Goal: Navigation & Orientation: Understand site structure

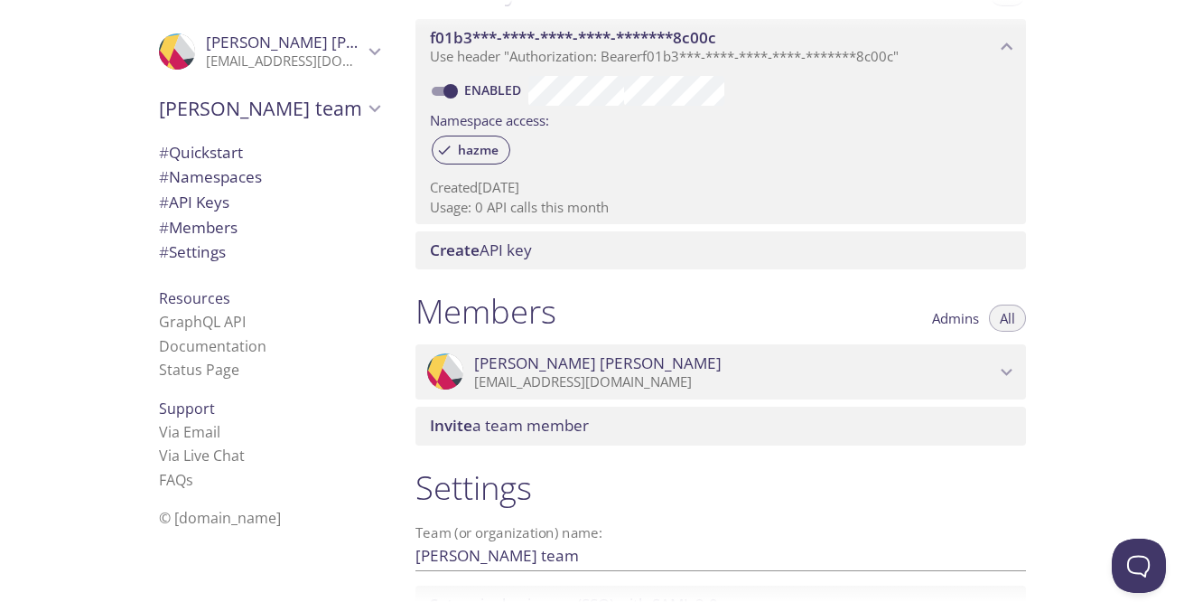
scroll to position [683, 0]
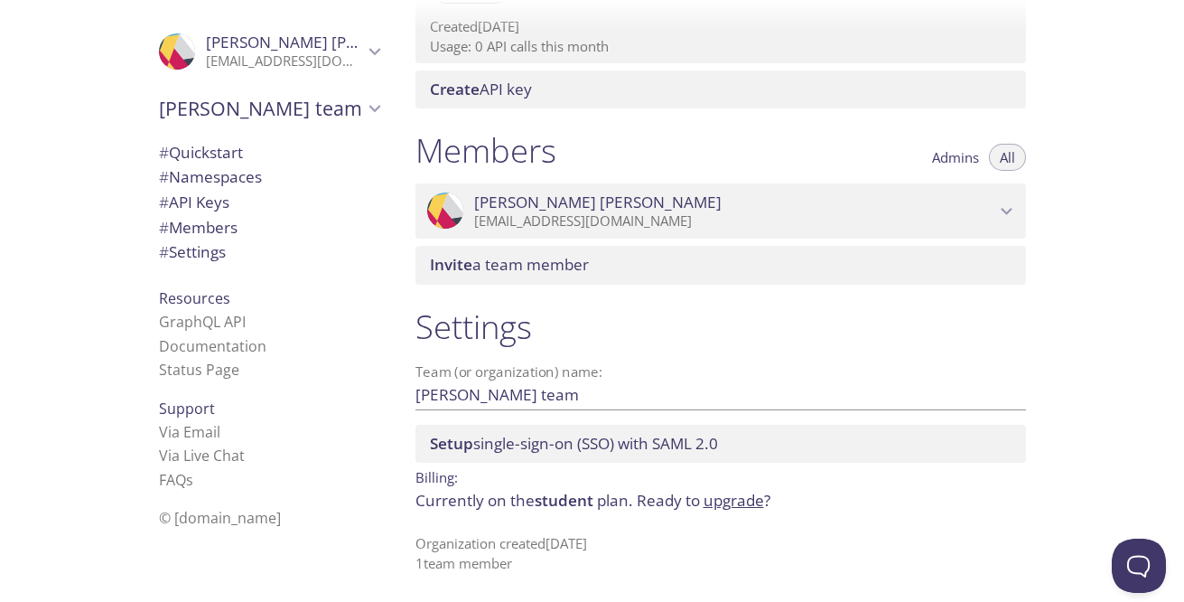
click at [715, 454] on div "Setup single-sign-on (SSO) with SAML 2.0" at bounding box center [721, 444] width 611 height 38
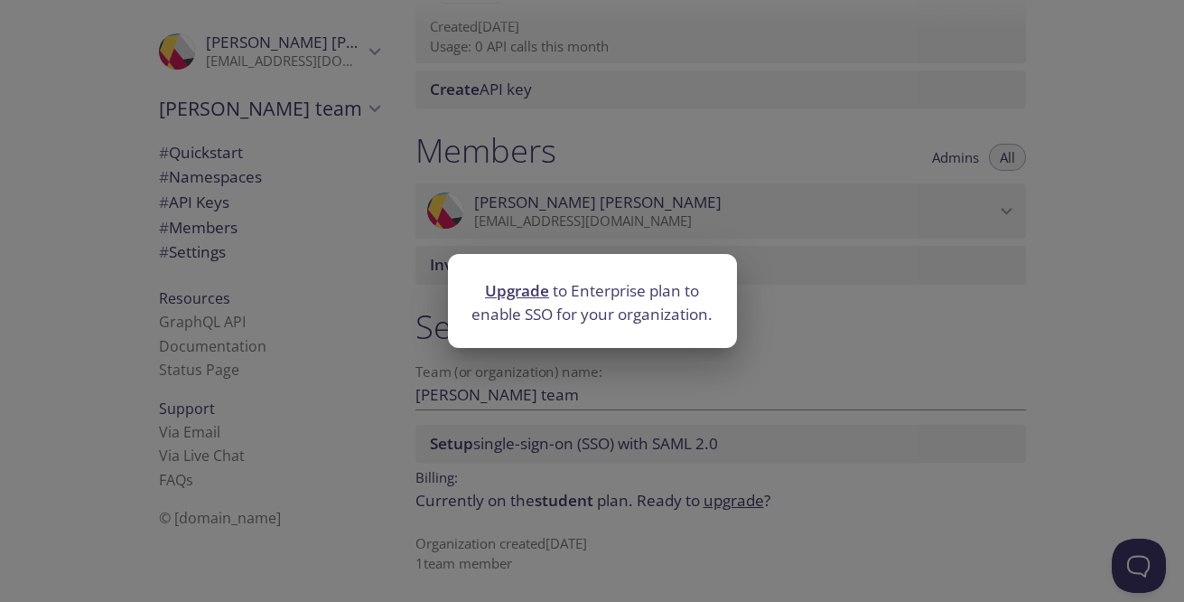
click at [526, 378] on div "Upgrade to Enterprise plan to enable SSO for your organization." at bounding box center [592, 301] width 1184 height 602
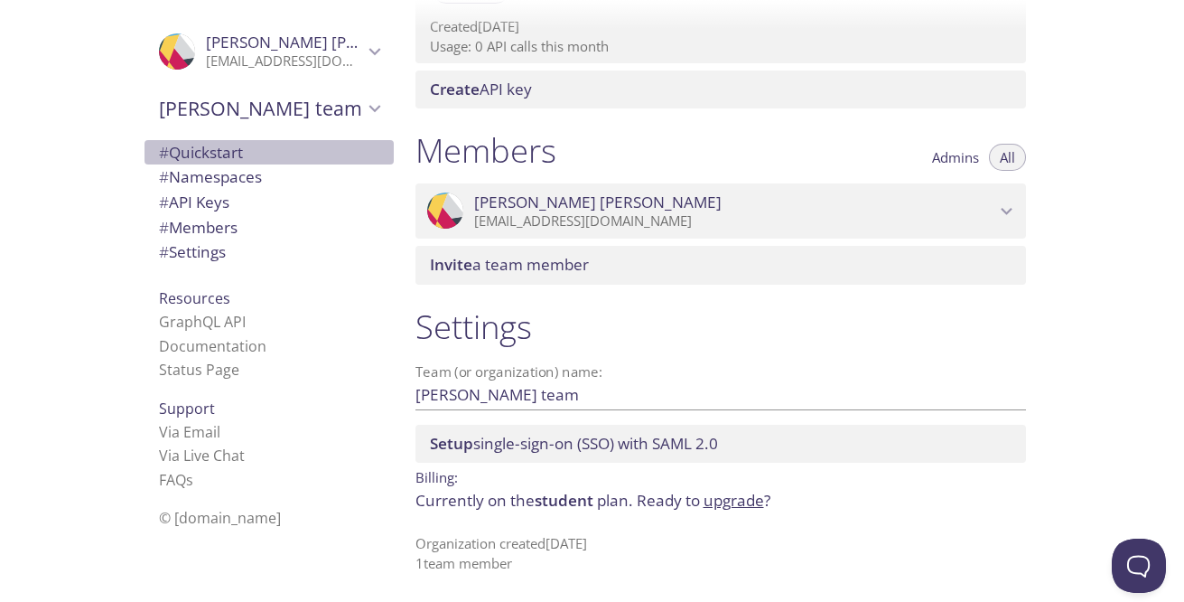
click at [190, 145] on span "# Quickstart" at bounding box center [201, 152] width 84 height 21
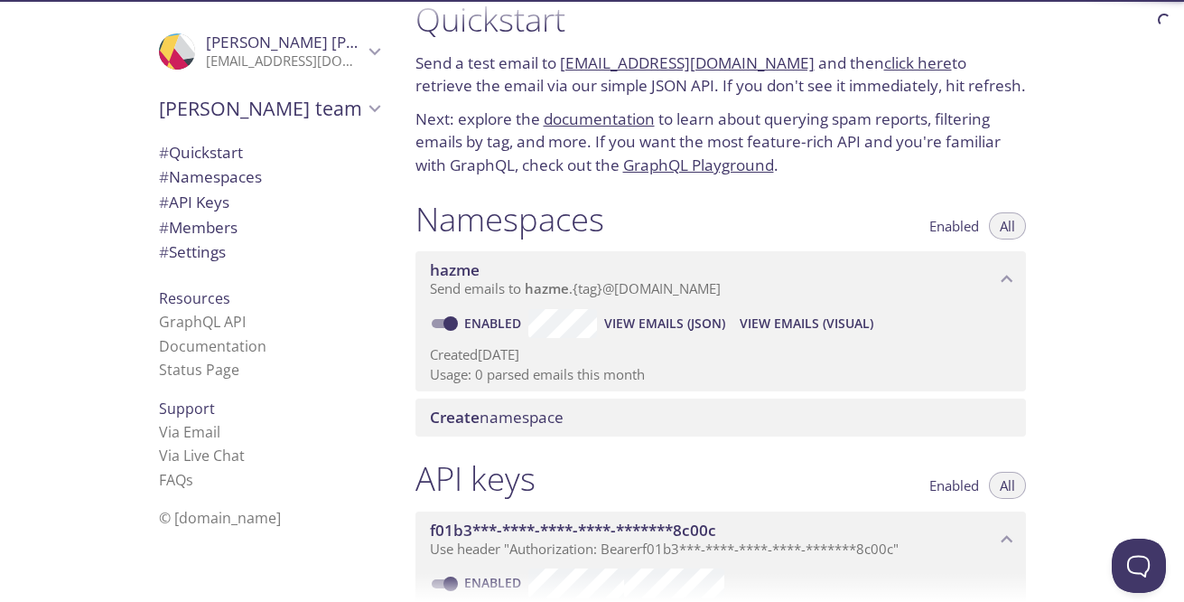
scroll to position [29, 0]
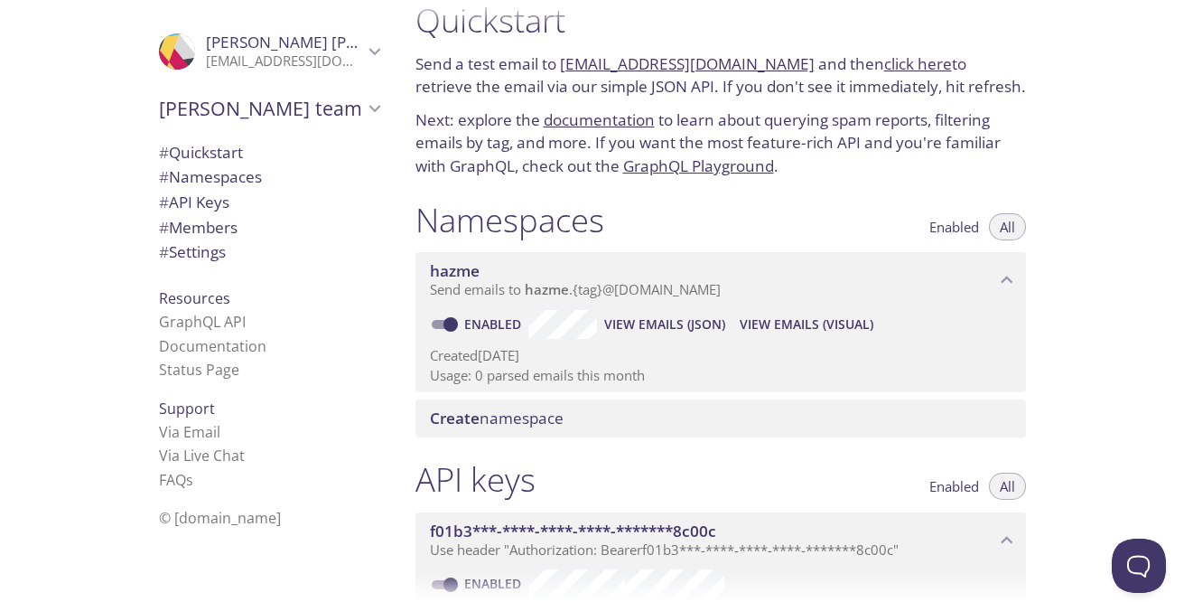
click at [215, 180] on span "# Namespaces" at bounding box center [210, 176] width 103 height 21
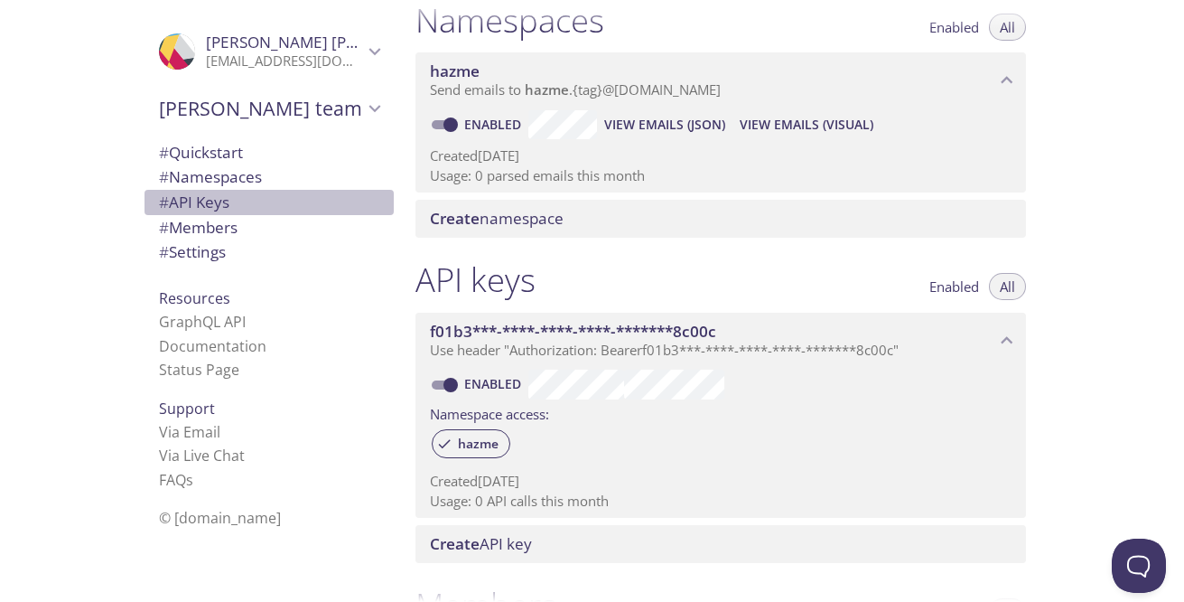
click at [207, 200] on span "# API Keys" at bounding box center [194, 201] width 70 height 21
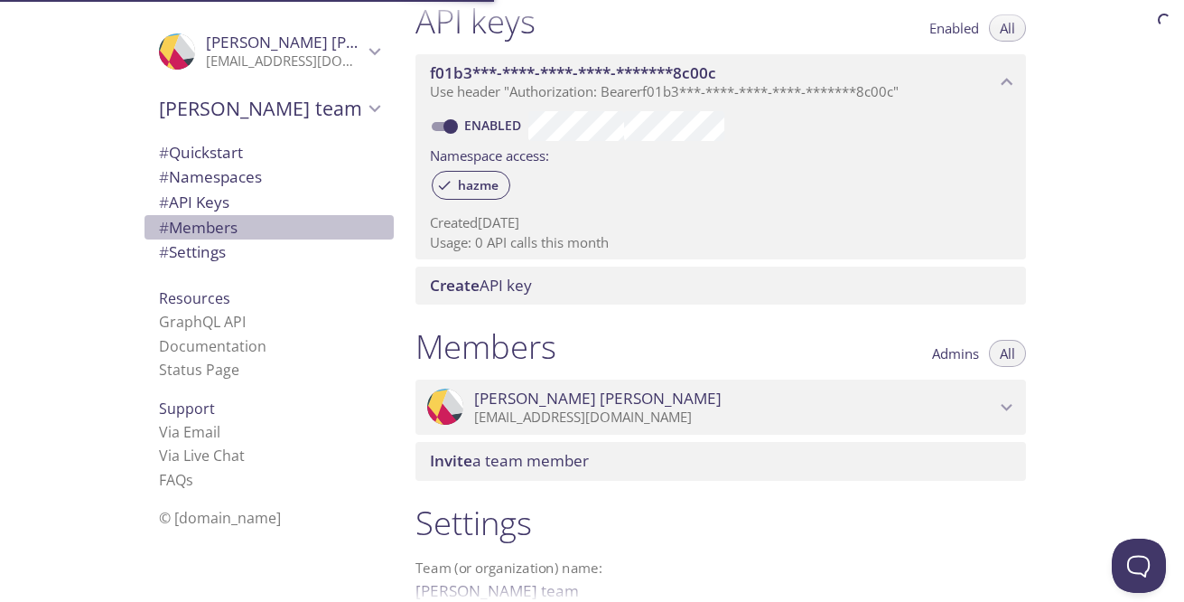
click at [197, 220] on span "# Members" at bounding box center [198, 227] width 79 height 21
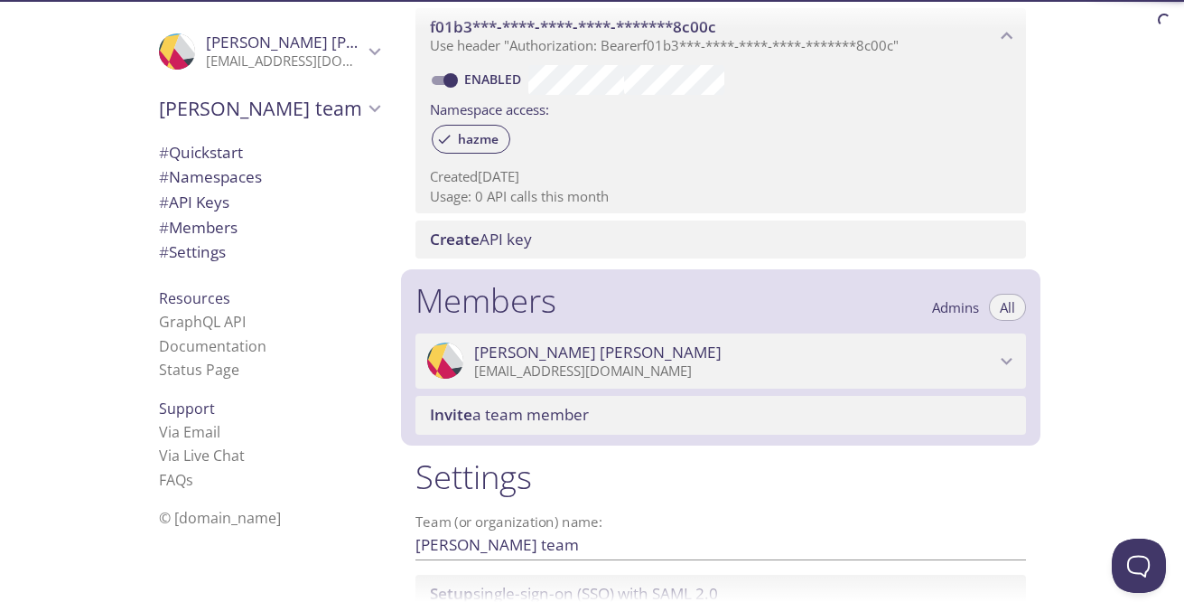
click at [199, 264] on span "# Settings" at bounding box center [269, 251] width 220 height 23
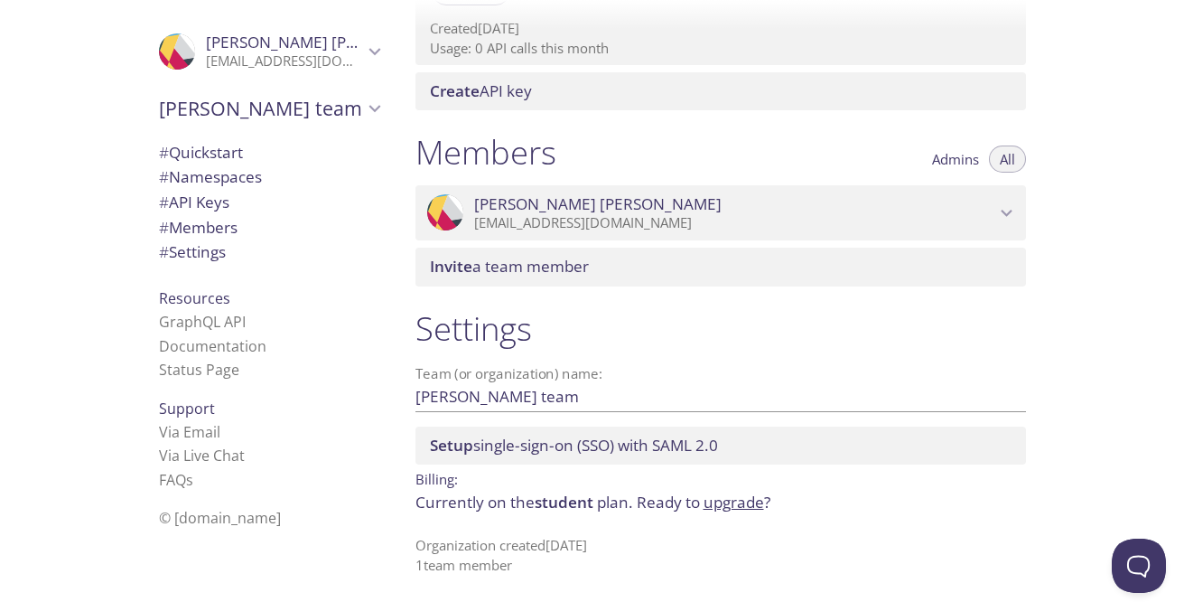
scroll to position [683, 0]
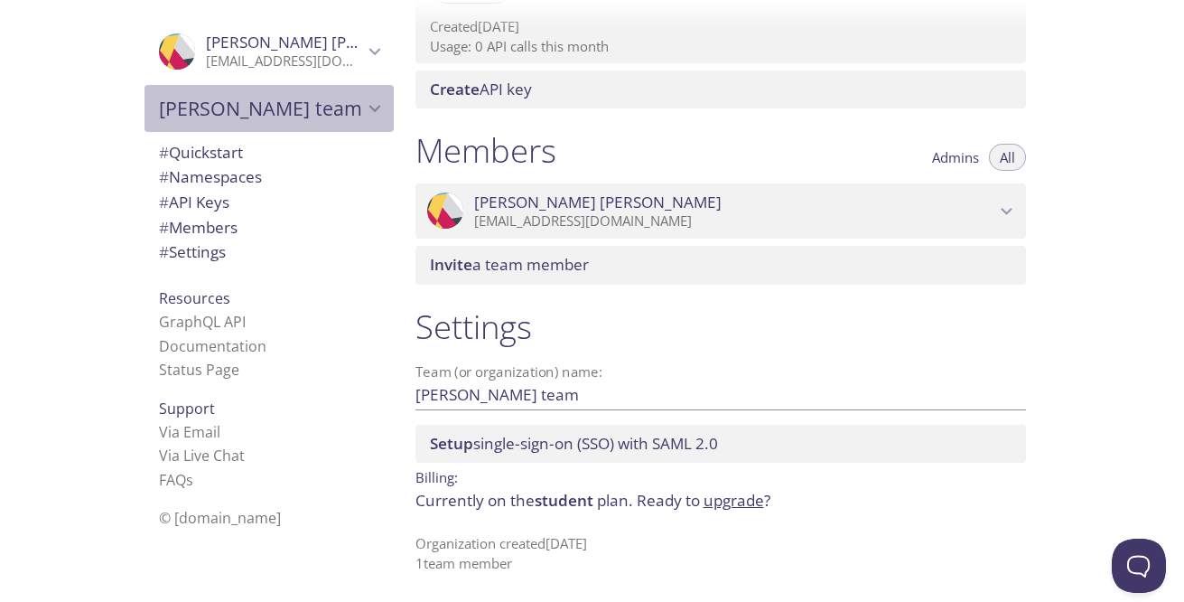
click at [286, 101] on span "[PERSON_NAME] team" at bounding box center [261, 108] width 204 height 25
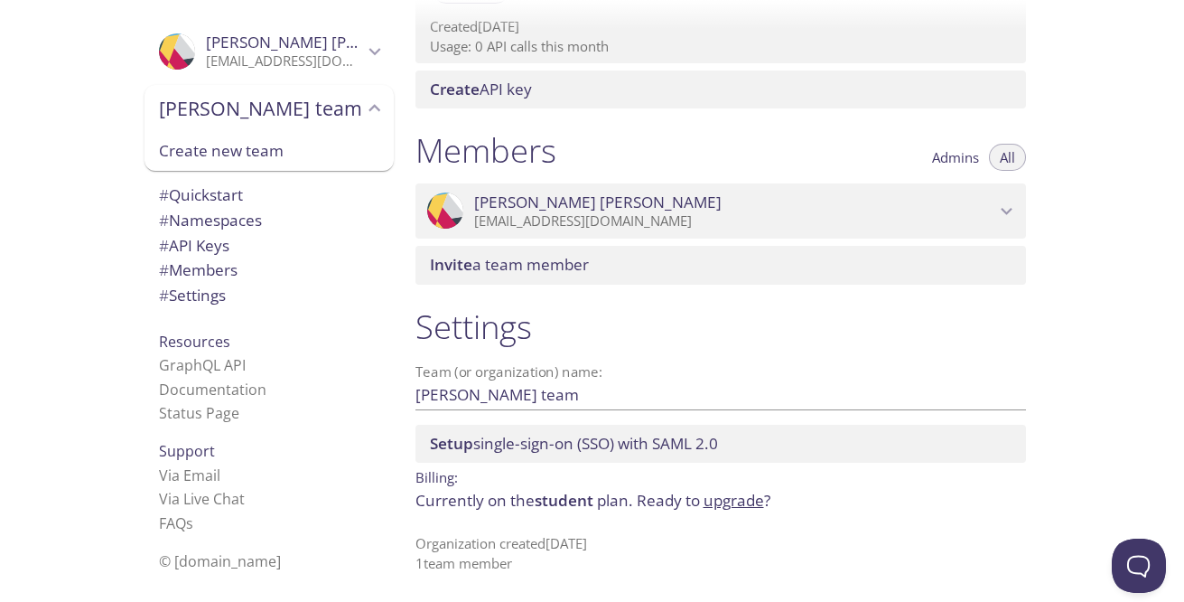
click at [322, 64] on p "[EMAIL_ADDRESS][DOMAIN_NAME]" at bounding box center [284, 61] width 157 height 18
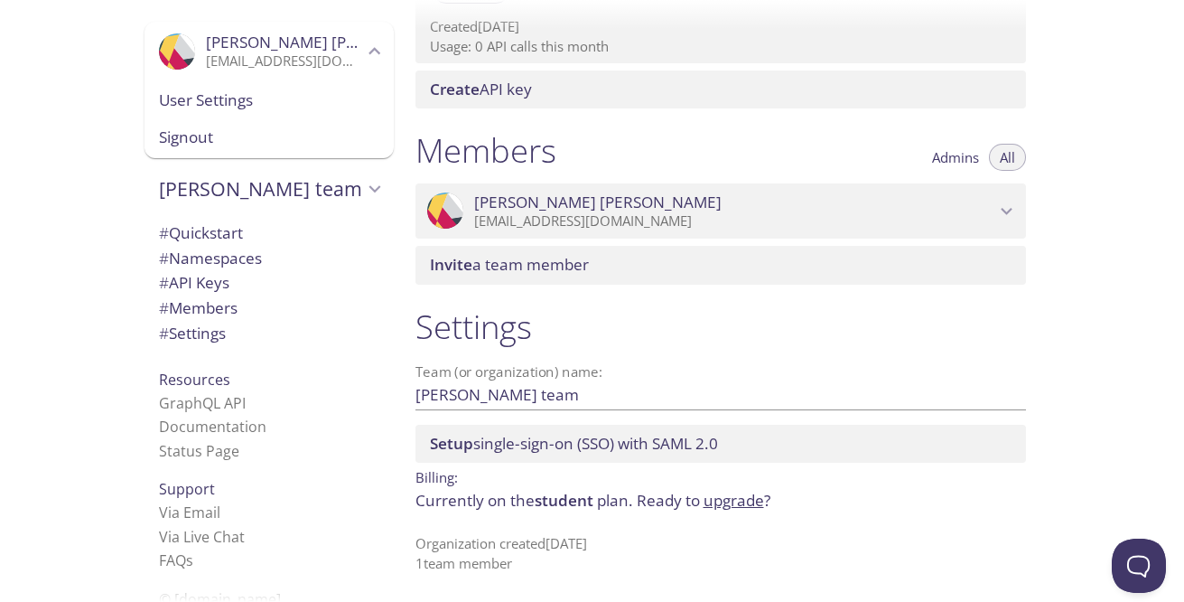
click at [267, 96] on span "User Settings" at bounding box center [269, 100] width 220 height 23
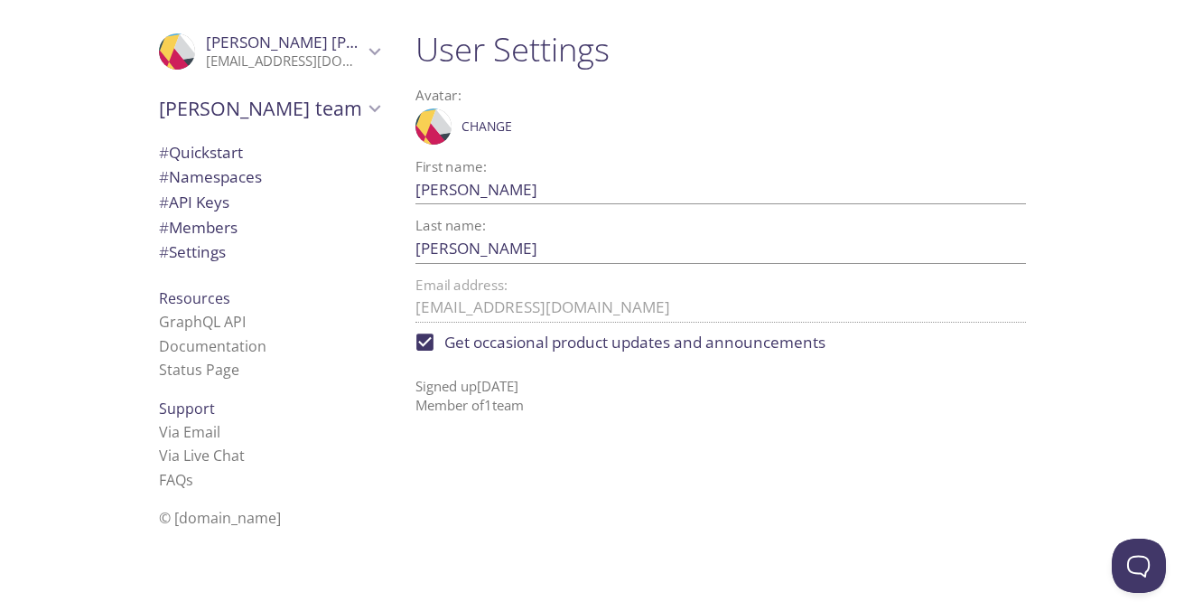
click at [260, 149] on span "# Quickstart" at bounding box center [269, 152] width 220 height 23
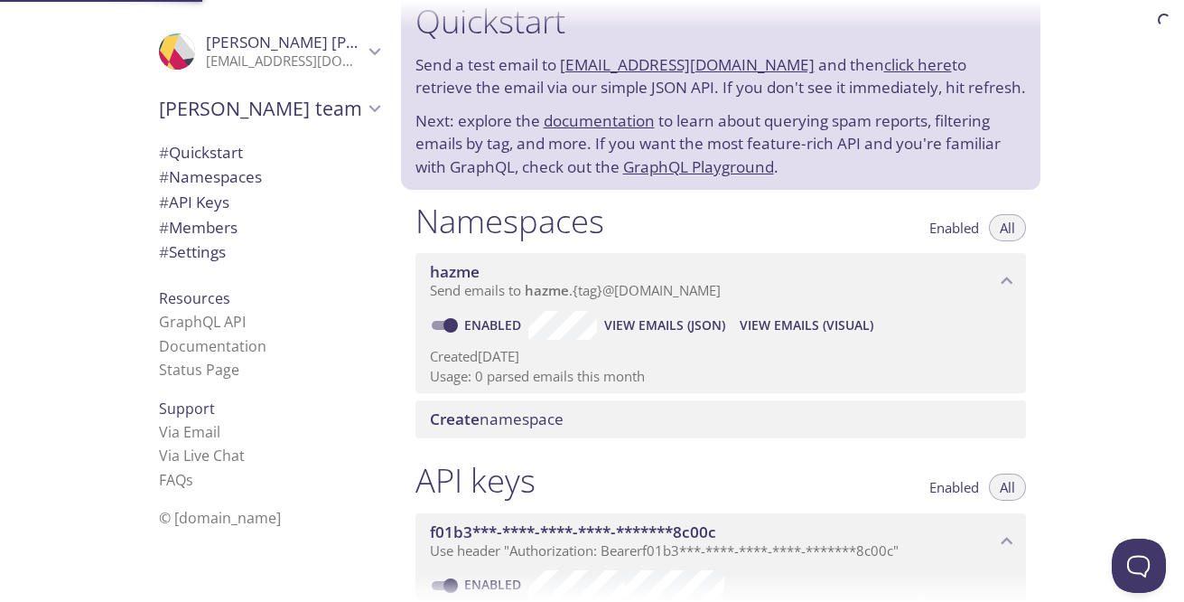
scroll to position [29, 0]
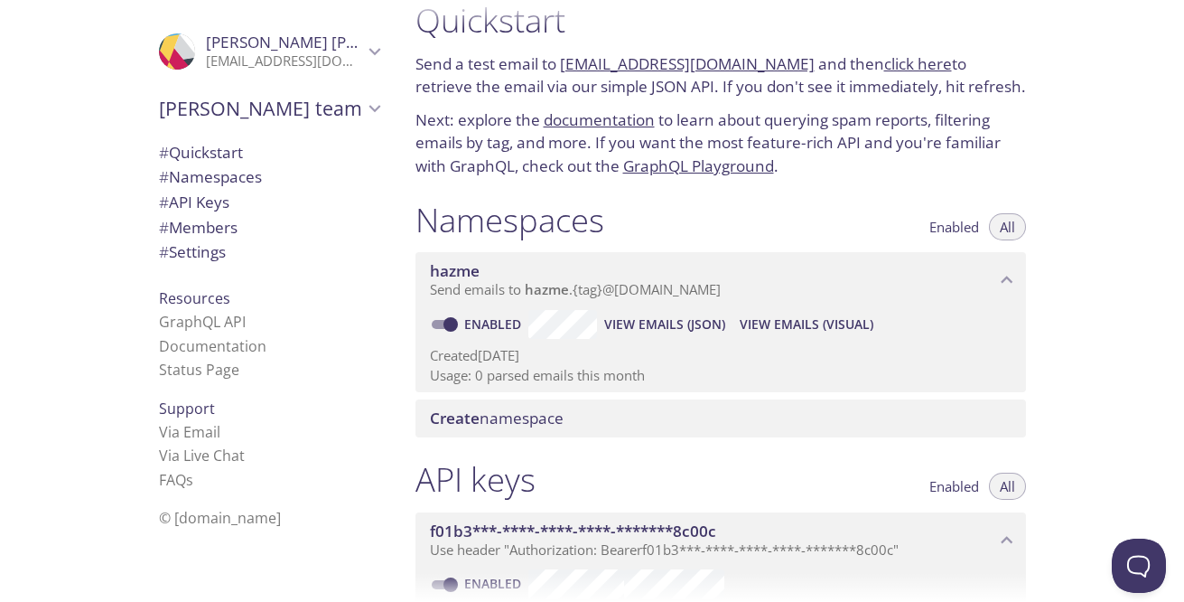
click at [958, 227] on span "Enabled" at bounding box center [954, 227] width 50 height 0
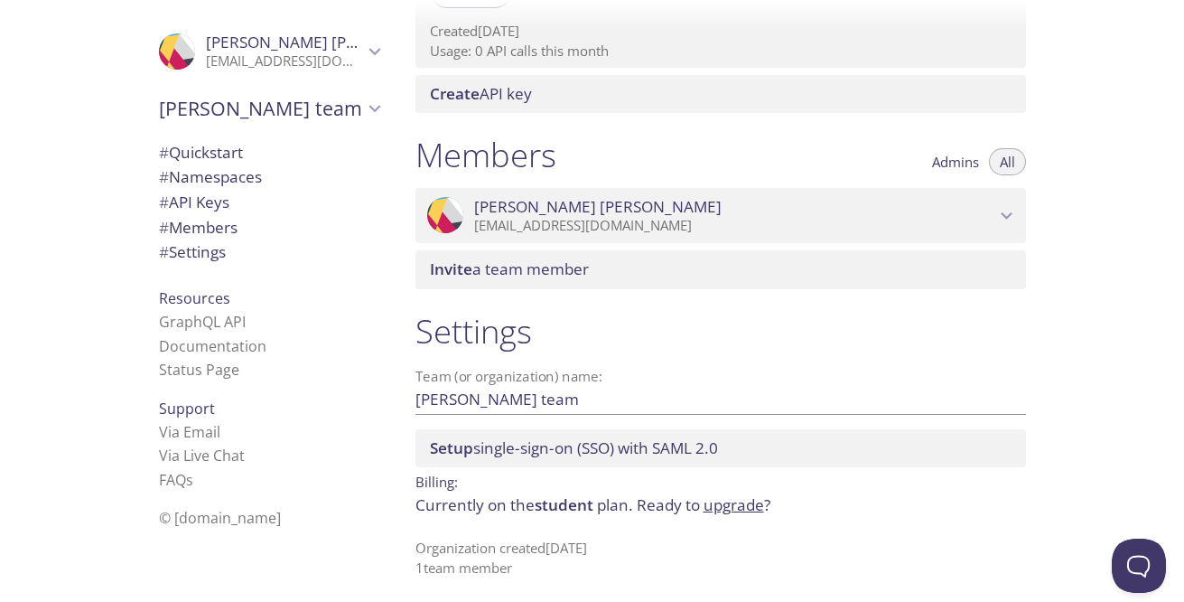
scroll to position [679, 0]
